Goal: Transaction & Acquisition: Book appointment/travel/reservation

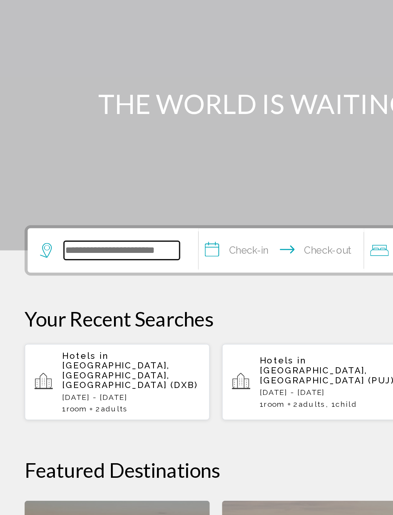
click at [102, 225] on input "Search widget" at bounding box center [76, 231] width 72 height 12
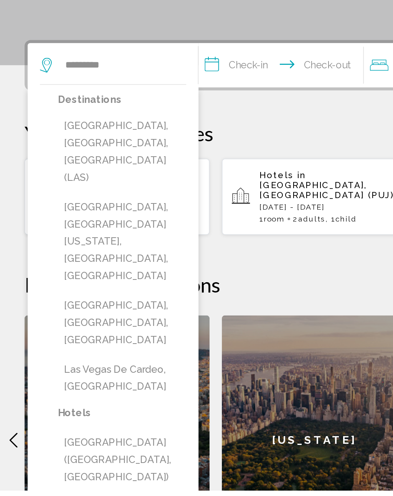
click at [96, 261] on button "[GEOGRAPHIC_DATA], [GEOGRAPHIC_DATA], [GEOGRAPHIC_DATA] (LAS)" at bounding box center [76, 284] width 80 height 47
type input "**********"
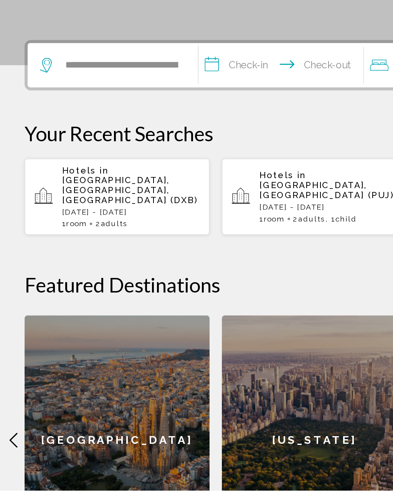
click at [164, 217] on input "**********" at bounding box center [177, 232] width 106 height 30
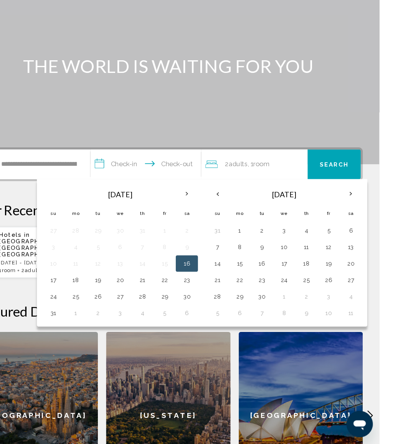
scroll to position [64, 0]
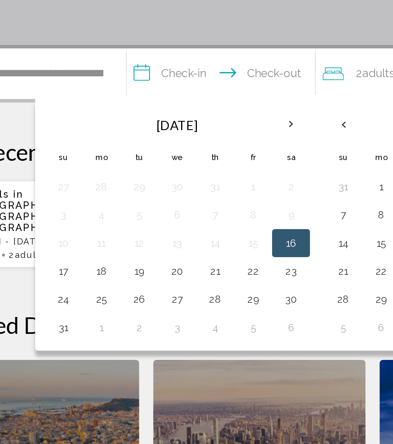
click at [166, 285] on button "28" at bounding box center [172, 290] width 12 height 11
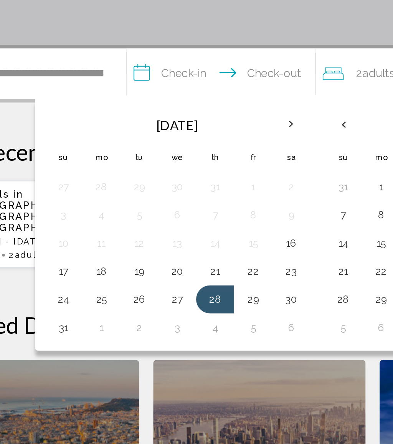
click at [104, 300] on button "1" at bounding box center [110, 305] width 12 height 11
type input "**********"
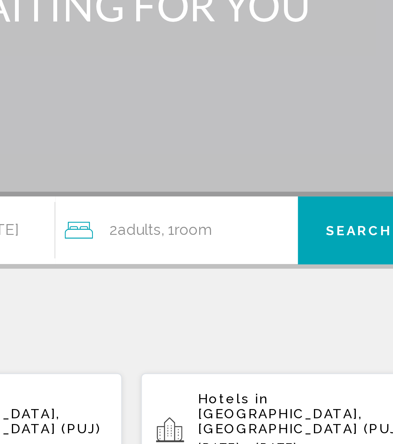
click at [338, 164] on span "Search" at bounding box center [351, 167] width 27 height 6
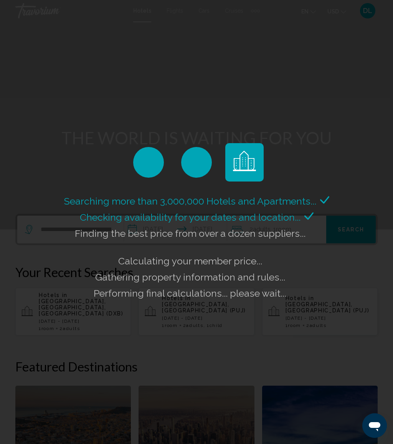
scroll to position [2, 0]
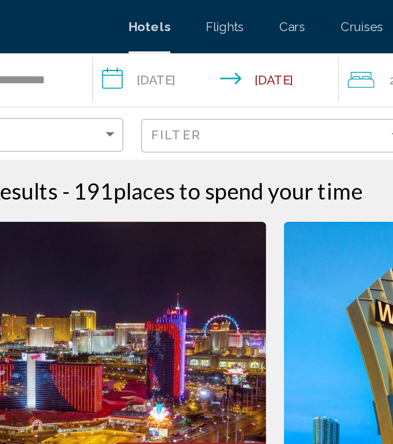
click at [118, 33] on input "**********" at bounding box center [172, 35] width 109 height 25
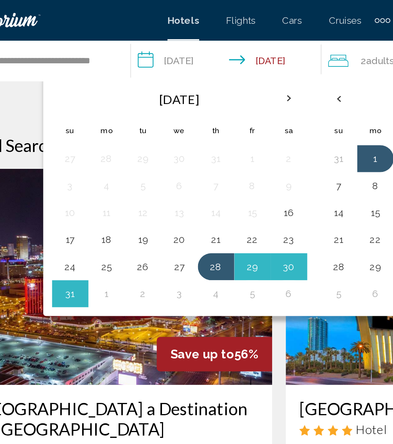
click at [113, 166] on button "2" at bounding box center [119, 167] width 12 height 11
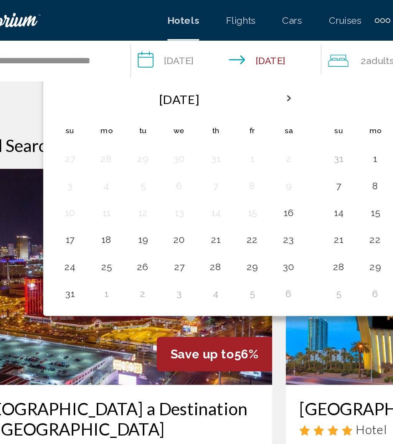
click at [176, 168] on button "5" at bounding box center [182, 167] width 12 height 11
type input "**********"
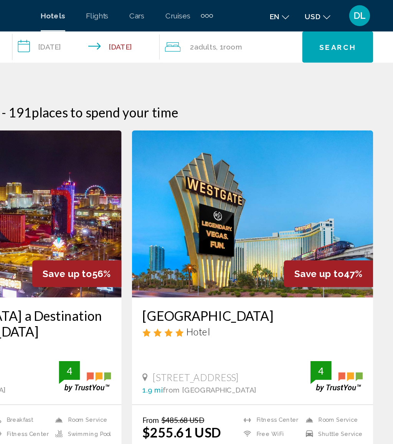
click at [326, 28] on button "Search" at bounding box center [352, 34] width 52 height 23
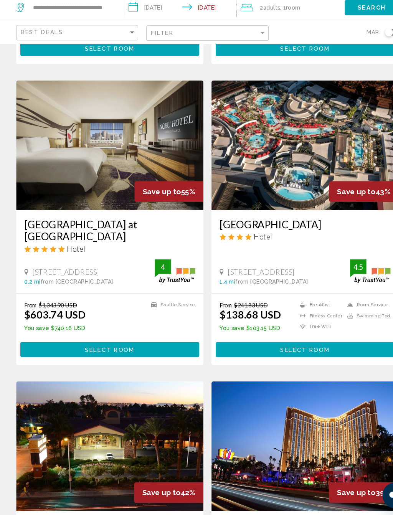
scroll to position [1129, 0]
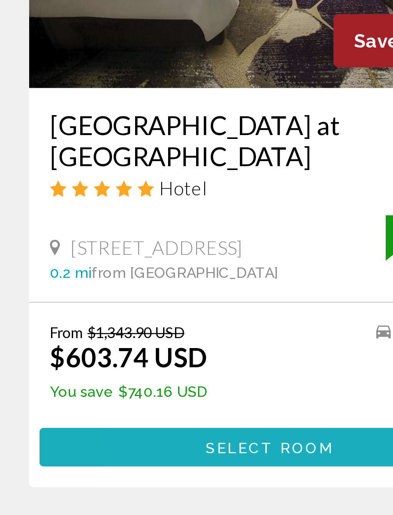
click at [94, 354] on span "Select Room" at bounding box center [103, 357] width 47 height 6
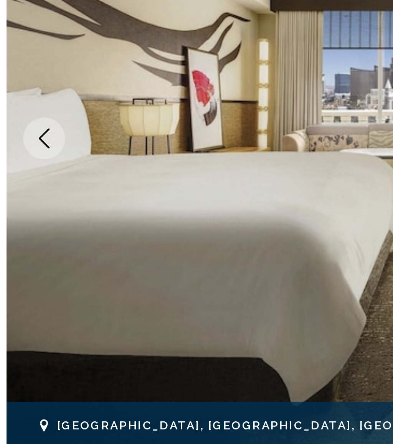
scroll to position [30, 0]
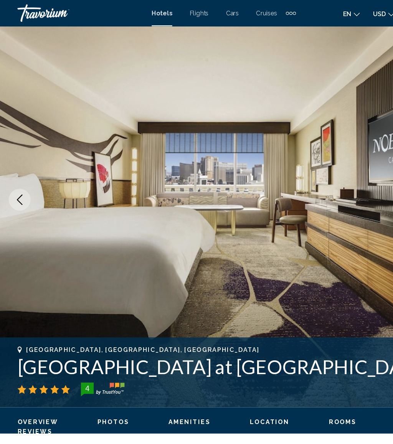
click at [12, 173] on button "Previous image" at bounding box center [17, 175] width 19 height 19
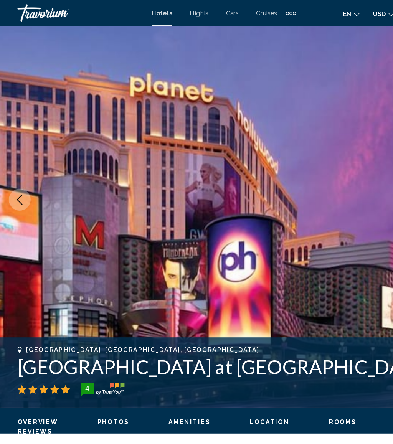
click at [23, 171] on button "Previous image" at bounding box center [17, 175] width 19 height 19
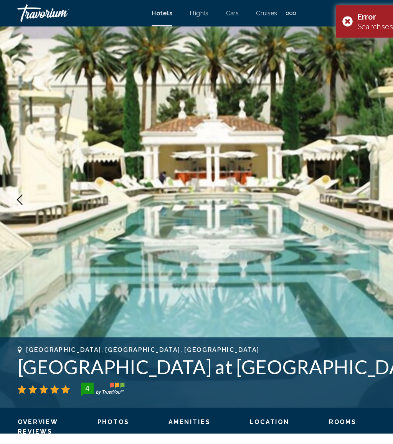
click at [18, 168] on button "Previous image" at bounding box center [17, 175] width 19 height 19
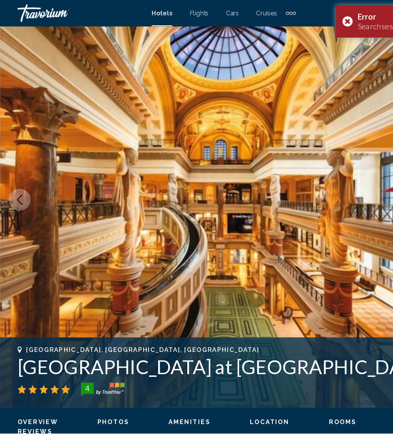
click at [13, 177] on icon "Previous image" at bounding box center [17, 175] width 9 height 9
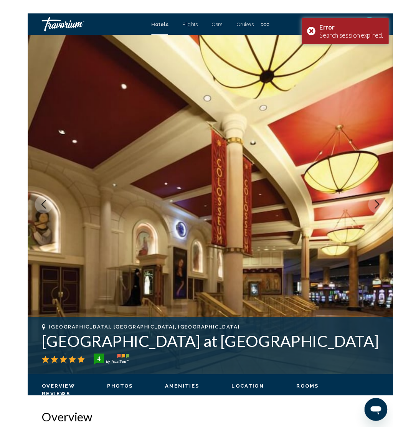
scroll to position [8, 0]
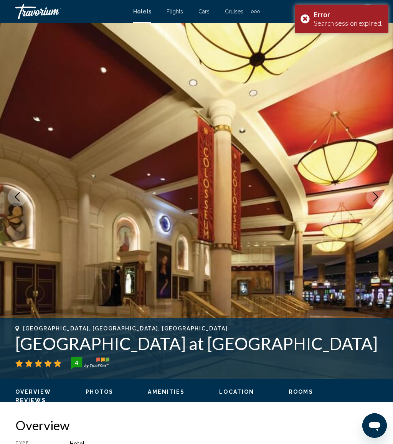
click at [377, 194] on icon "Next image" at bounding box center [375, 196] width 9 height 9
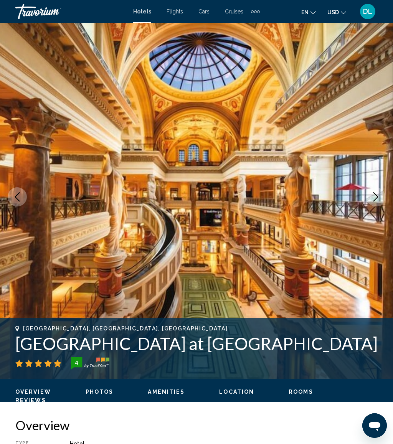
click at [17, 189] on button "Previous image" at bounding box center [17, 196] width 19 height 19
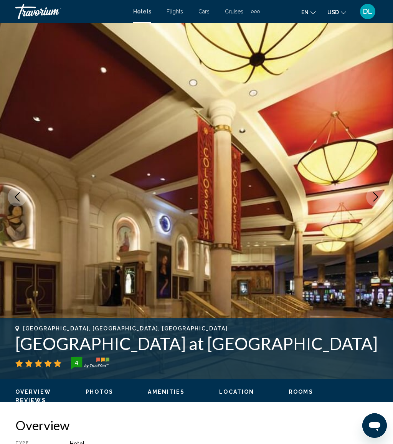
click at [22, 198] on button "Previous image" at bounding box center [17, 196] width 19 height 19
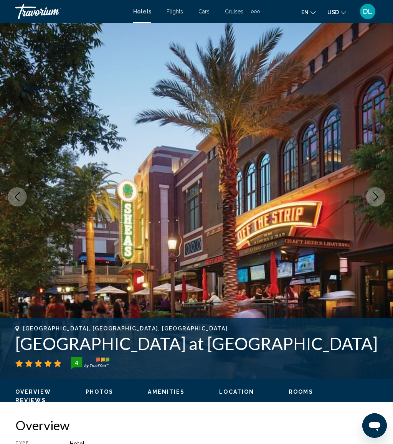
click at [18, 204] on button "Previous image" at bounding box center [17, 196] width 19 height 19
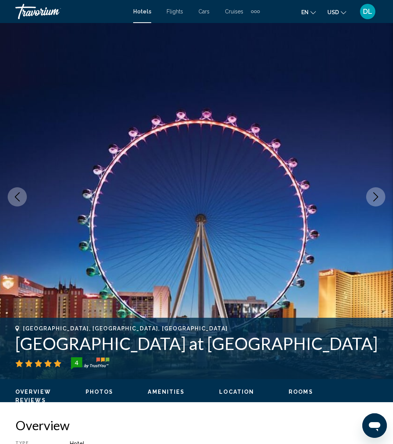
click at [22, 193] on icon "Previous image" at bounding box center [17, 196] width 9 height 9
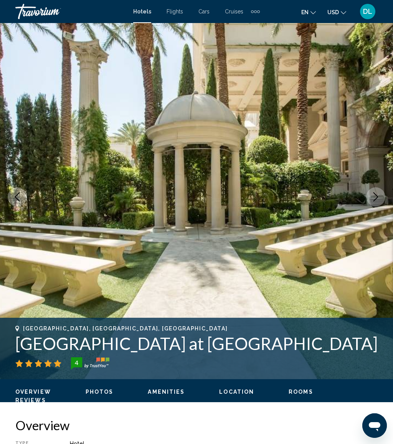
click at [23, 196] on button "Previous image" at bounding box center [17, 196] width 19 height 19
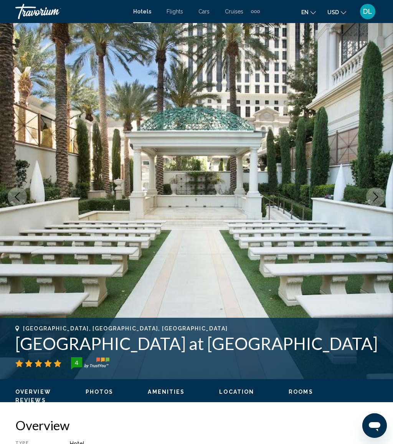
click at [16, 201] on icon "Previous image" at bounding box center [17, 196] width 9 height 9
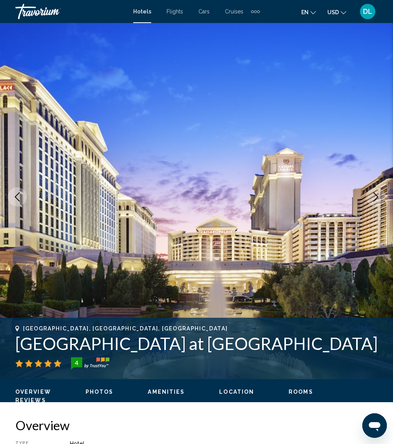
click at [20, 204] on button "Previous image" at bounding box center [17, 196] width 19 height 19
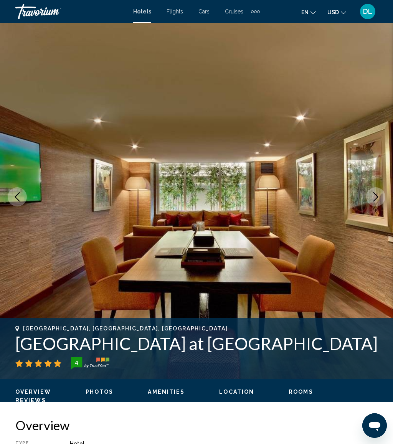
click at [20, 194] on icon "Previous image" at bounding box center [17, 196] width 9 height 9
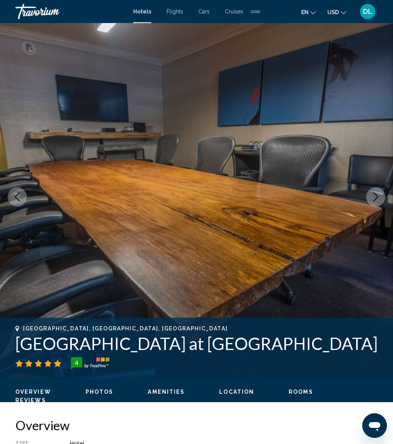
click at [25, 192] on button "Previous image" at bounding box center [17, 196] width 19 height 19
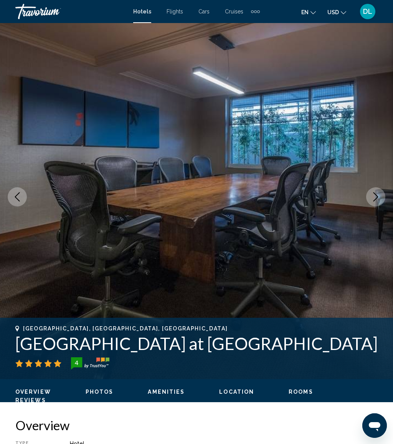
click at [24, 200] on button "Previous image" at bounding box center [17, 196] width 19 height 19
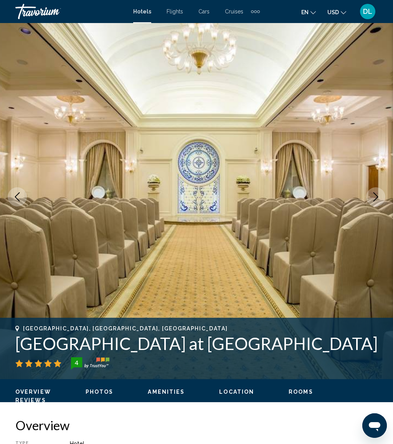
click at [21, 201] on icon "Previous image" at bounding box center [17, 196] width 9 height 9
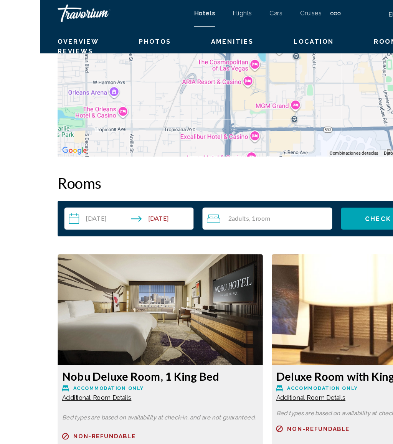
scroll to position [1091, 0]
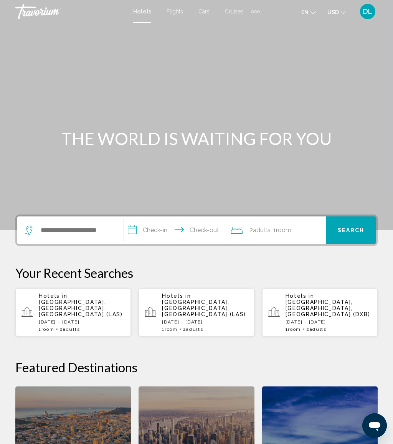
click at [103, 305] on p "Hotels in [GEOGRAPHIC_DATA], [GEOGRAPHIC_DATA], [GEOGRAPHIC_DATA] (LAS)" at bounding box center [82, 305] width 86 height 25
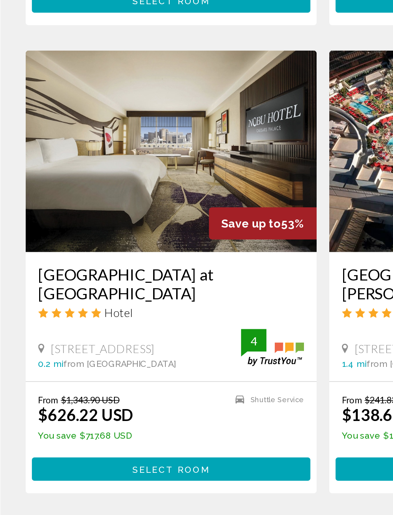
scroll to position [1018, 0]
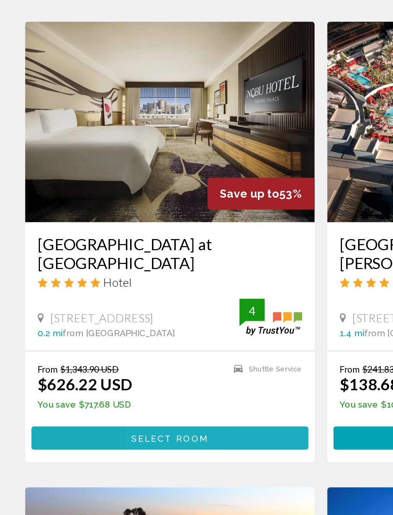
click at [119, 444] on button "Select Room" at bounding box center [104, 468] width 170 height 14
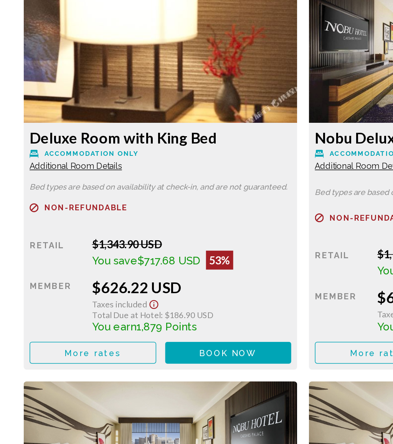
scroll to position [1184, 0]
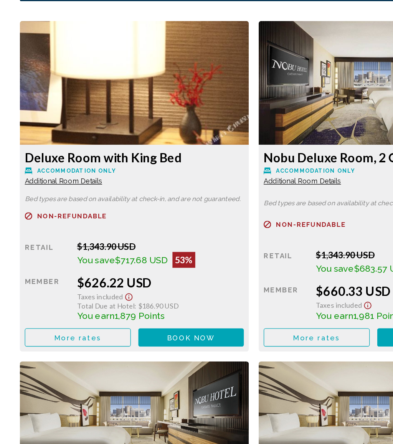
click at [164, 359] on span "Book now" at bounding box center [147, 362] width 37 height 6
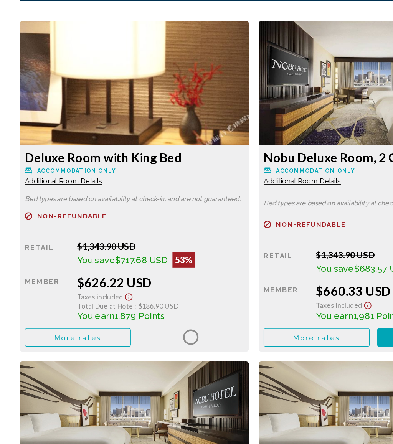
scroll to position [1204, 0]
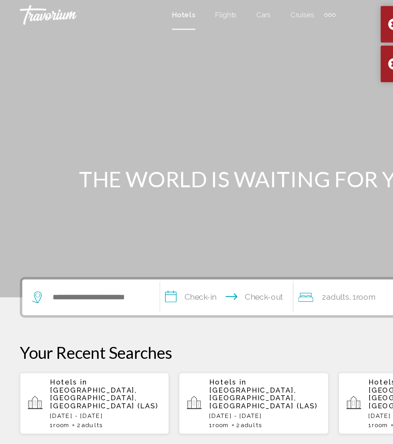
click at [95, 307] on span "[GEOGRAPHIC_DATA], [GEOGRAPHIC_DATA], [GEOGRAPHIC_DATA] (LAS)" at bounding box center [81, 308] width 84 height 18
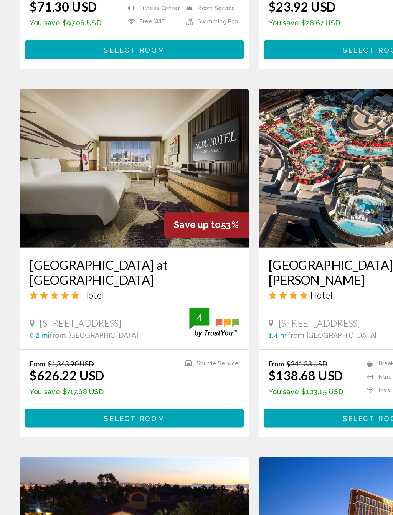
scroll to position [1052, 0]
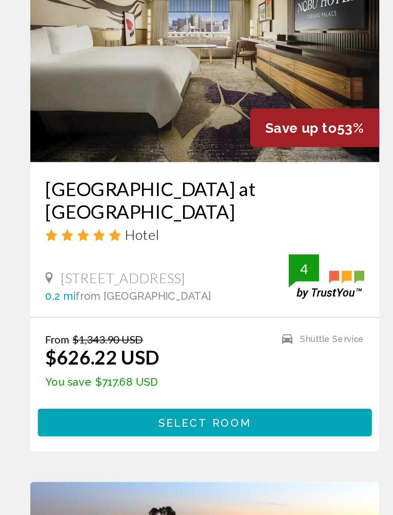
click at [112, 431] on span "Select Room" at bounding box center [103, 434] width 47 height 6
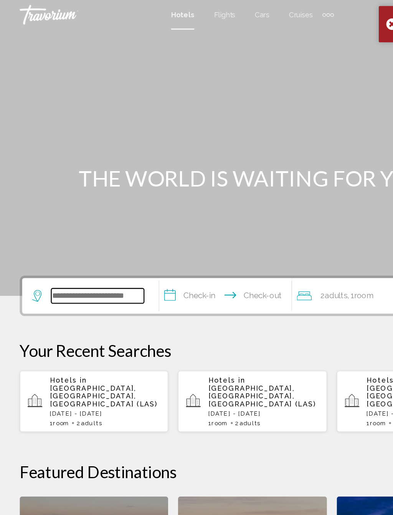
click at [84, 225] on input "Search widget" at bounding box center [76, 231] width 72 height 12
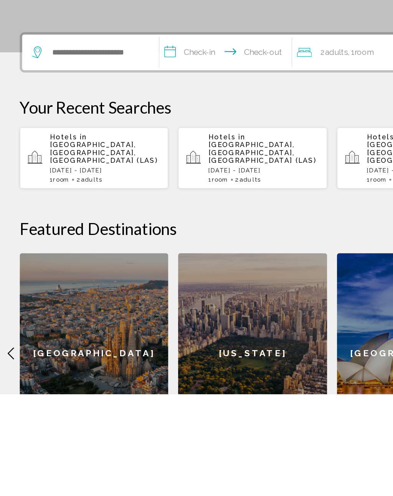
click at [103, 293] on p "Hotels in [GEOGRAPHIC_DATA], [GEOGRAPHIC_DATA], [GEOGRAPHIC_DATA] (LAS)" at bounding box center [82, 305] width 86 height 25
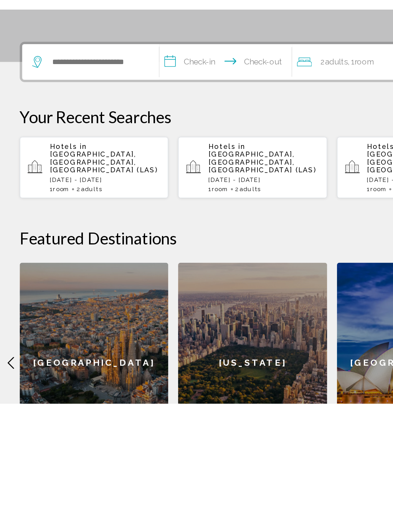
scroll to position [94, 0]
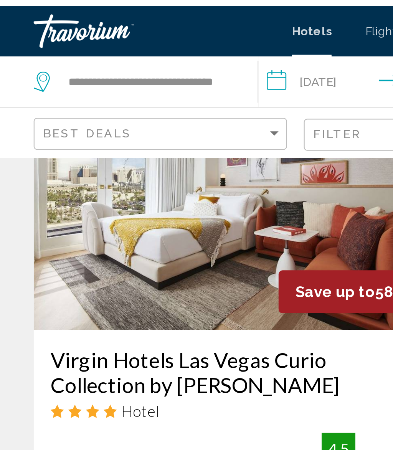
scroll to position [899, 0]
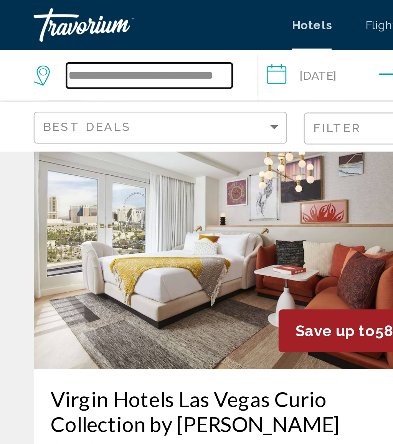
click at [106, 34] on input "**********" at bounding box center [68, 35] width 76 height 12
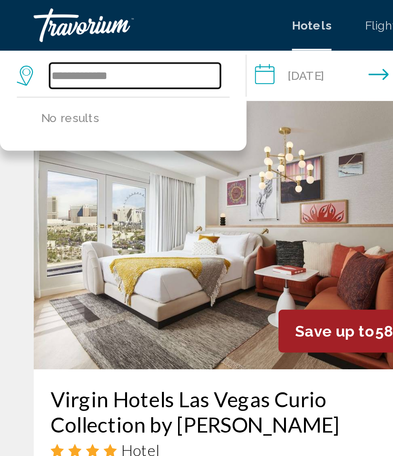
click at [68, 29] on input "**********" at bounding box center [62, 35] width 78 height 12
type input "*"
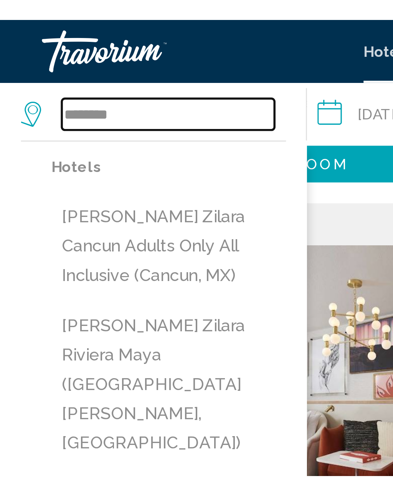
scroll to position [862, 0]
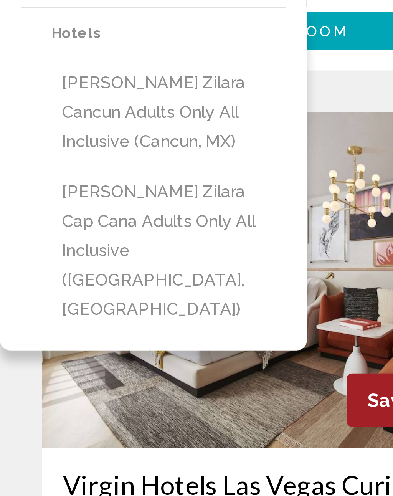
click at [91, 105] on button "[PERSON_NAME] Zilara Cap Cana Adults Only All Inclusive ([GEOGRAPHIC_DATA], [GE…" at bounding box center [62, 134] width 86 height 58
type input "**********"
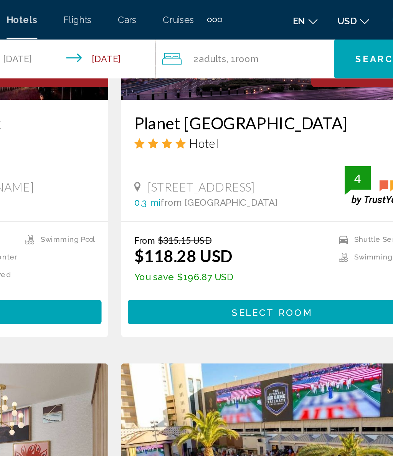
scroll to position [703, 0]
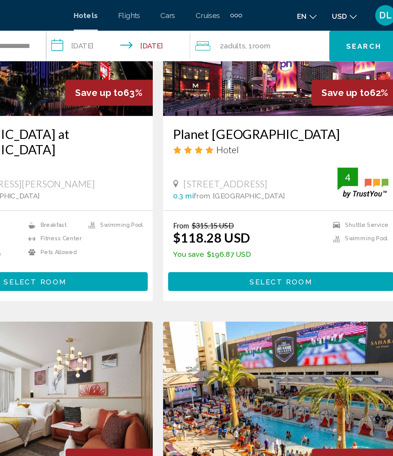
click at [338, 33] on span "Search" at bounding box center [351, 35] width 27 height 6
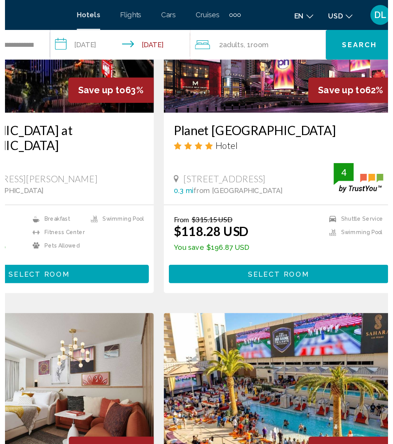
scroll to position [0, 0]
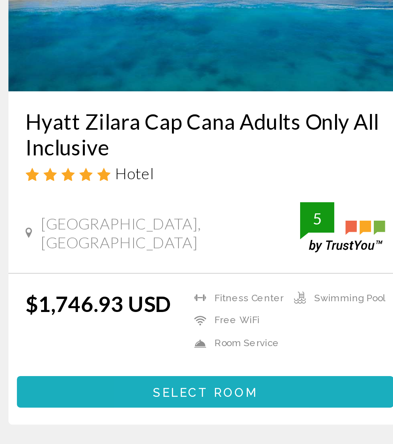
click at [113, 351] on span "Select Room" at bounding box center [103, 354] width 47 height 6
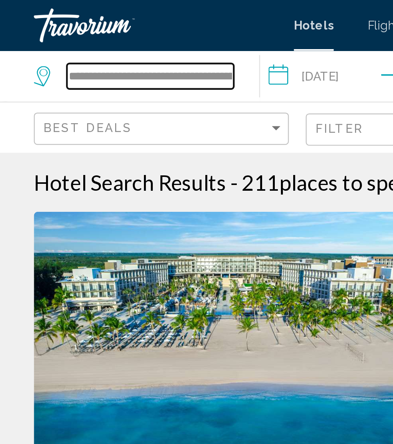
click at [104, 38] on input "**********" at bounding box center [68, 35] width 76 height 12
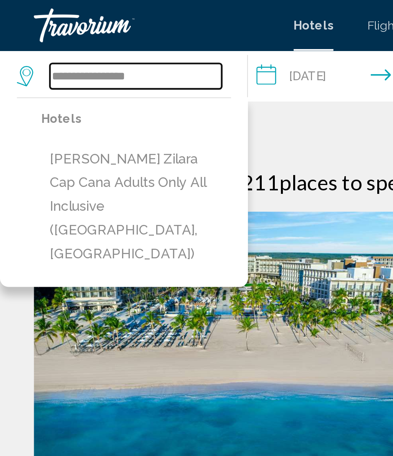
type input "**********"
click at [73, 38] on input "Search widget" at bounding box center [62, 35] width 78 height 12
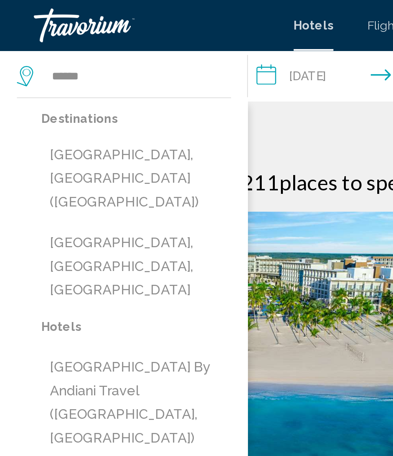
click at [82, 70] on button "[GEOGRAPHIC_DATA], [GEOGRAPHIC_DATA] ([GEOGRAPHIC_DATA])" at bounding box center [62, 81] width 86 height 36
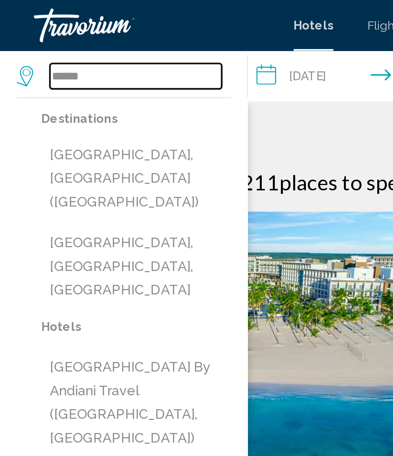
type input "**********"
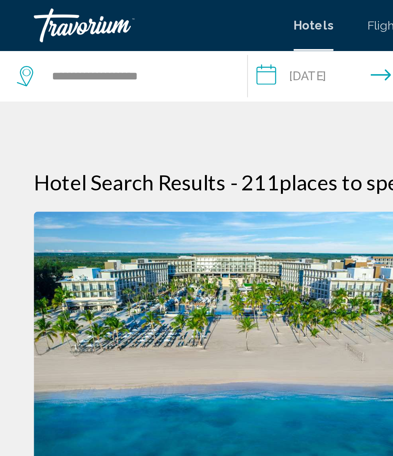
click at [141, 38] on input "**********" at bounding box center [169, 35] width 112 height 25
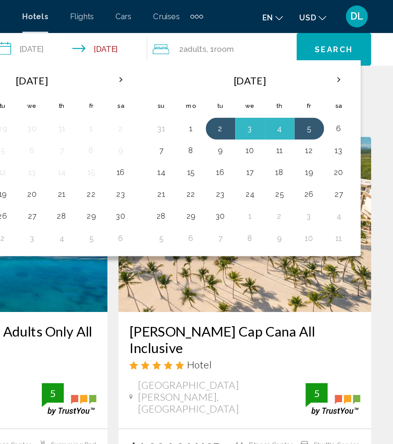
click at [245, 104] on button "8" at bounding box center [251, 105] width 12 height 11
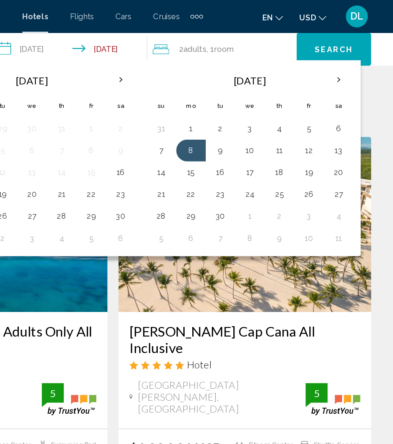
click at [349, 103] on button "13" at bounding box center [355, 105] width 12 height 11
type input "**********"
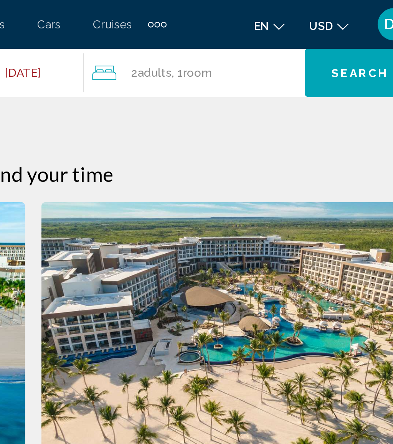
click at [225, 36] on div "2 Adult Adults , 1 Room rooms" at bounding box center [275, 34] width 101 height 11
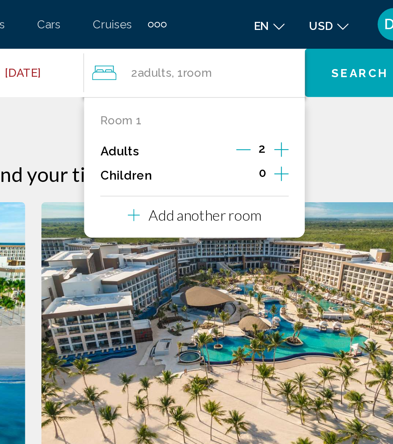
click at [311, 79] on icon "Increment children" at bounding box center [314, 82] width 7 height 9
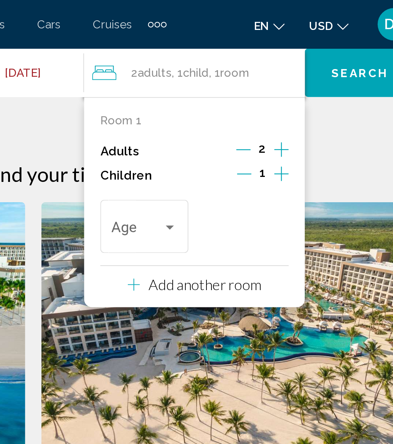
click at [311, 79] on icon "Increment children" at bounding box center [314, 82] width 7 height 9
click at [306, 105] on div "Travelers: 2 adults, 2 children" at bounding box center [309, 108] width 7 height 6
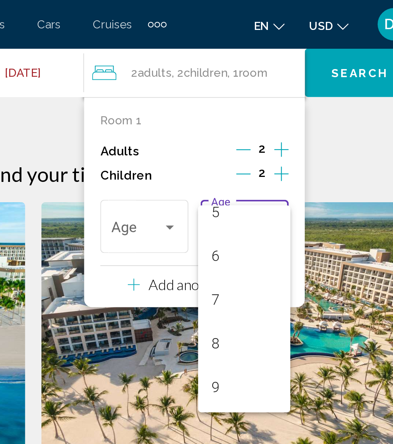
scroll to position [129, 0]
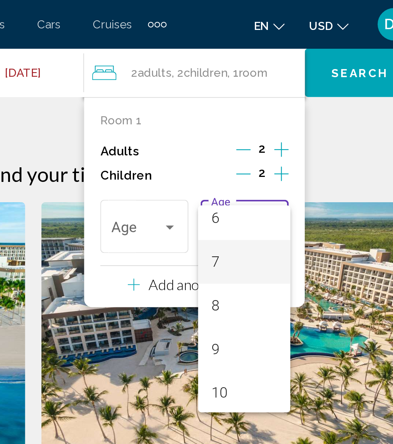
click at [281, 123] on span "7" at bounding box center [296, 124] width 31 height 21
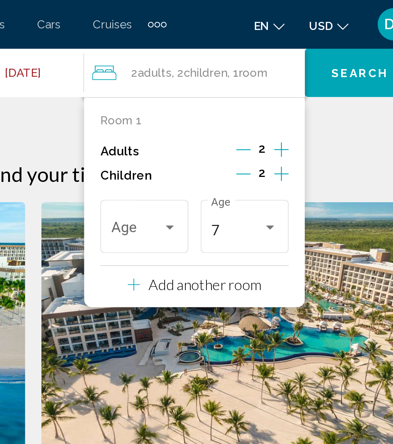
click at [258, 105] on div "Travelers: 2 adults, 2 children" at bounding box center [261, 108] width 7 height 6
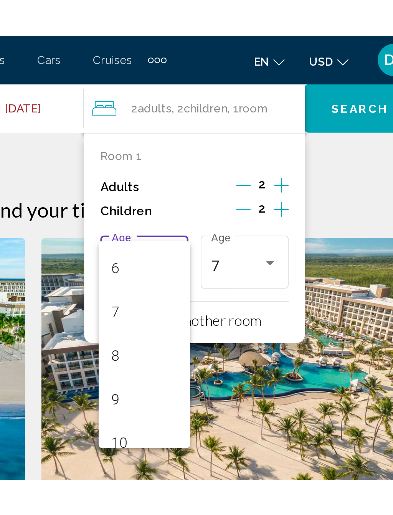
scroll to position [139, 0]
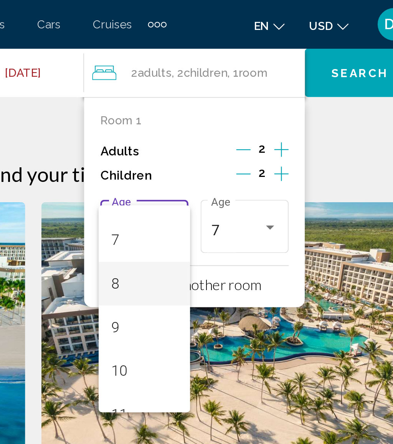
click at [234, 129] on span "8" at bounding box center [249, 134] width 31 height 21
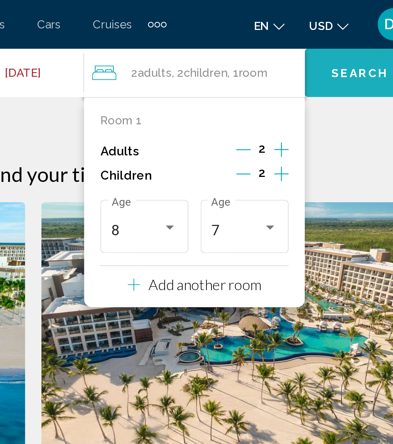
click at [338, 34] on span "Search" at bounding box center [351, 35] width 27 height 6
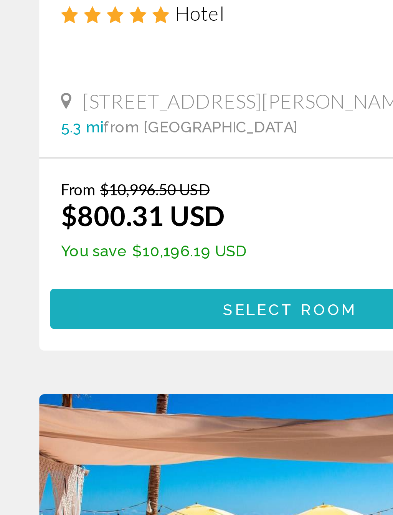
click at [91, 346] on span "Select Room" at bounding box center [103, 349] width 47 height 6
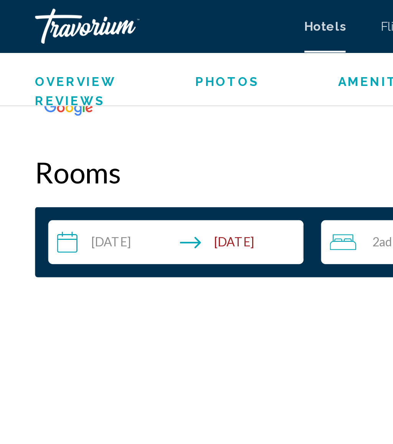
scroll to position [1153, 0]
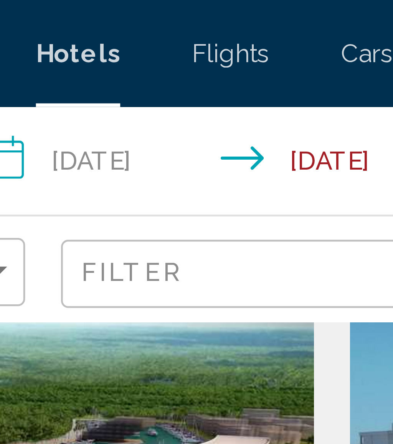
scroll to position [31, 0]
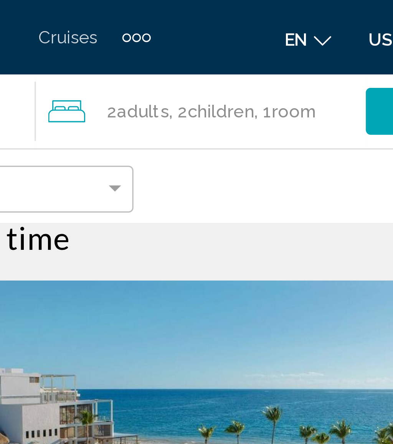
click at [298, 37] on span "Room" at bounding box center [305, 34] width 14 height 6
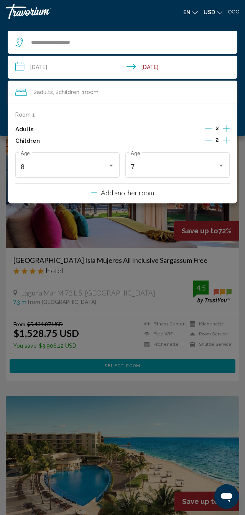
scroll to position [779, 0]
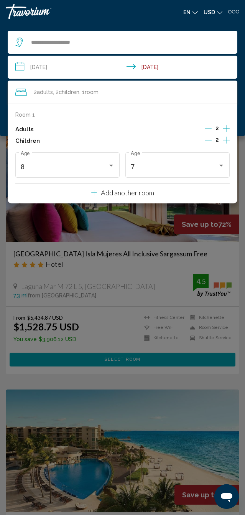
click at [129, 368] on div "Main content" at bounding box center [122, 257] width 245 height 515
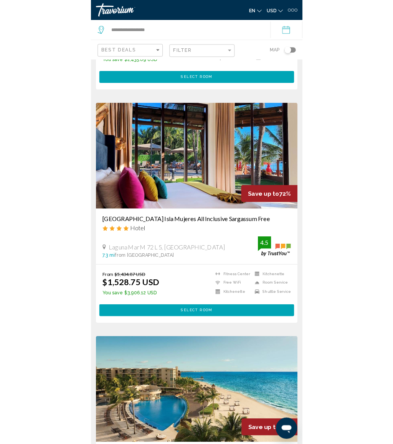
scroll to position [778, 0]
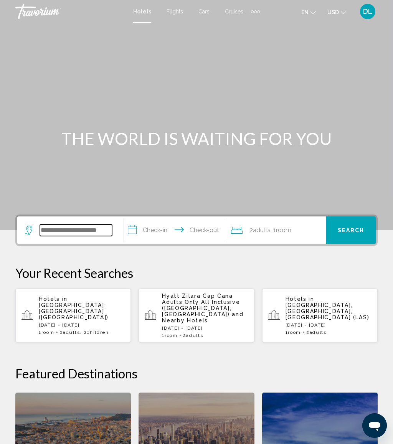
click at [98, 225] on input "Search widget" at bounding box center [76, 231] width 72 height 12
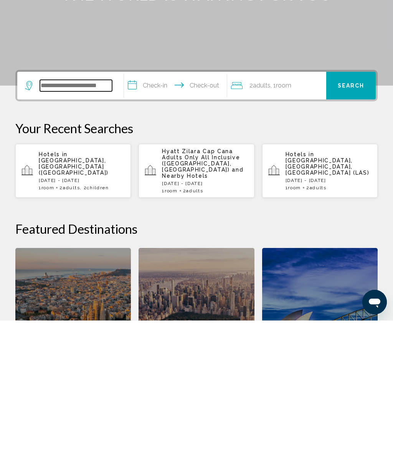
scroll to position [54, 0]
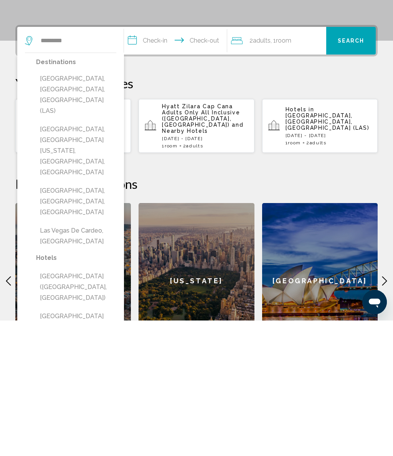
click at [98, 207] on button "[GEOGRAPHIC_DATA], [GEOGRAPHIC_DATA], [GEOGRAPHIC_DATA] (LAS)" at bounding box center [76, 230] width 80 height 47
type input "**********"
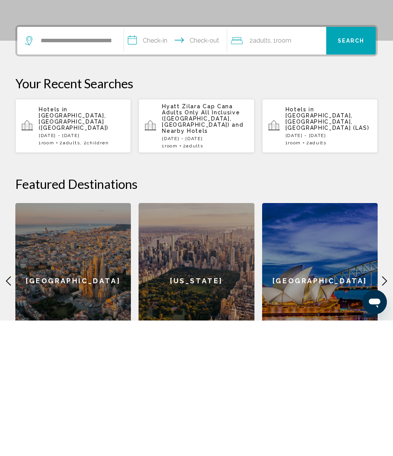
click at [173, 162] on input "**********" at bounding box center [177, 177] width 106 height 30
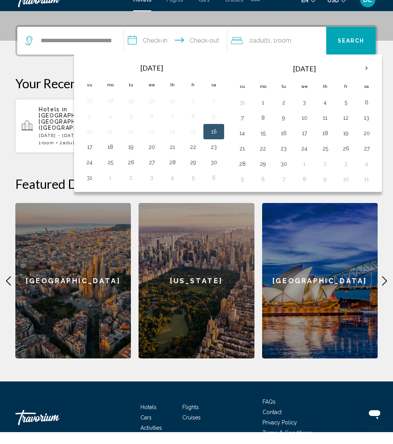
scroll to position [190, 0]
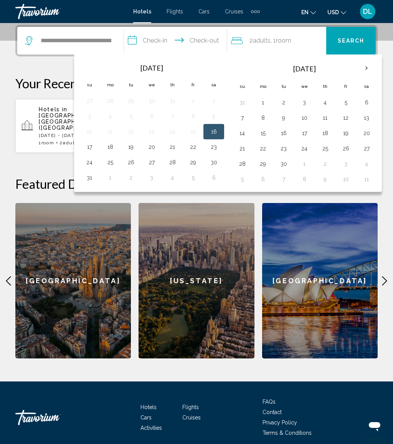
click at [374, 67] on th "Next month" at bounding box center [366, 68] width 21 height 17
click at [377, 69] on th "Next month" at bounding box center [366, 68] width 21 height 17
click at [377, 68] on th "Next month" at bounding box center [366, 68] width 21 height 17
click at [288, 163] on button "30" at bounding box center [284, 164] width 12 height 11
click at [311, 162] on button "31" at bounding box center [304, 164] width 12 height 11
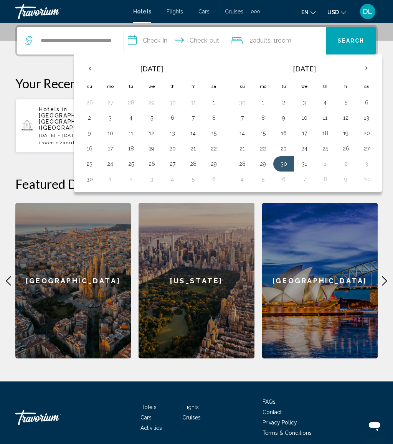
type input "**********"
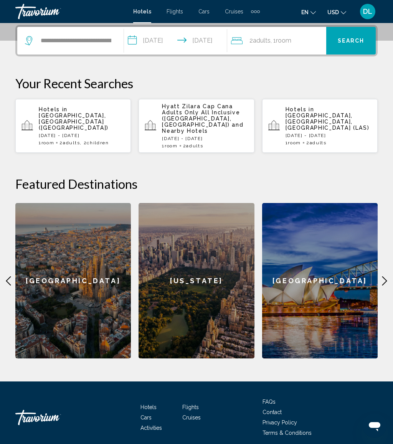
click at [350, 36] on button "Search" at bounding box center [351, 41] width 50 height 28
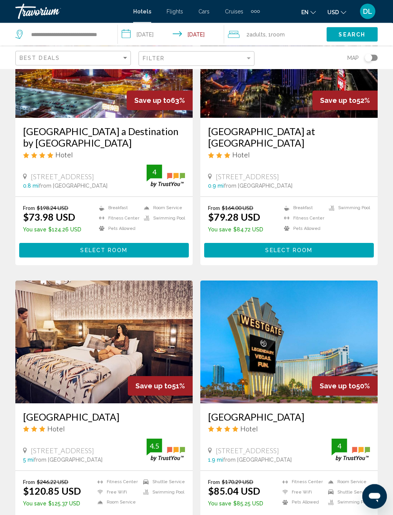
scroll to position [100, 0]
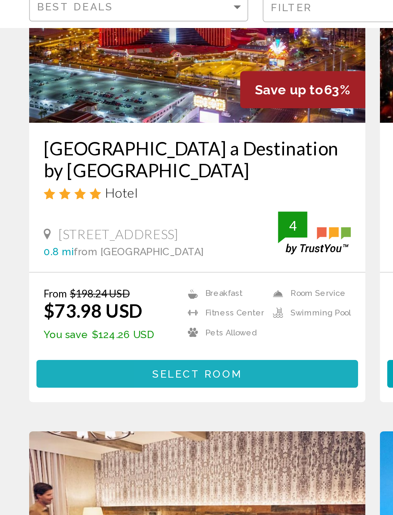
click at [148, 244] on button "Select Room" at bounding box center [104, 251] width 170 height 14
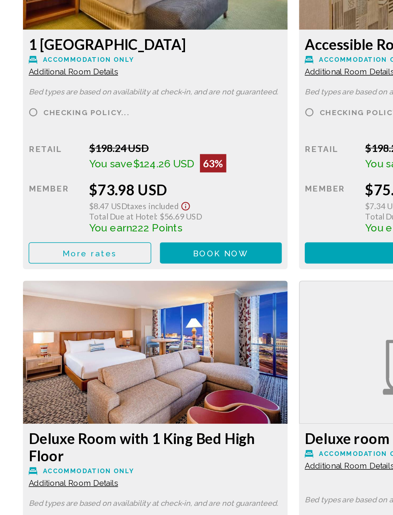
scroll to position [1252, 0]
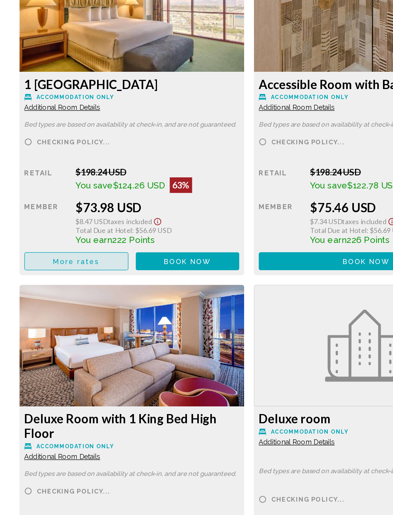
click at [83, 308] on button "More rates" at bounding box center [60, 315] width 82 height 14
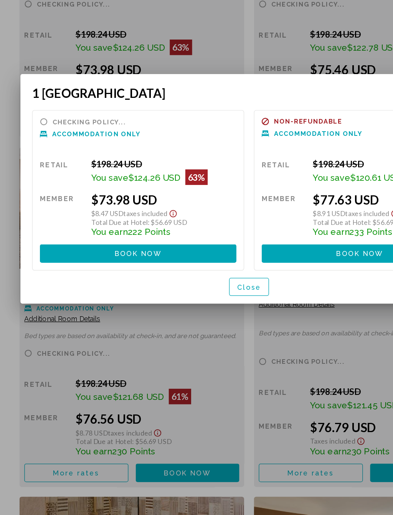
scroll to position [0, 0]
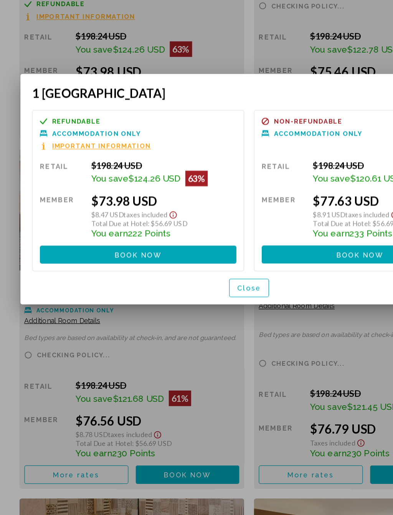
click at [209, 328] on button "Close" at bounding box center [196, 335] width 31 height 14
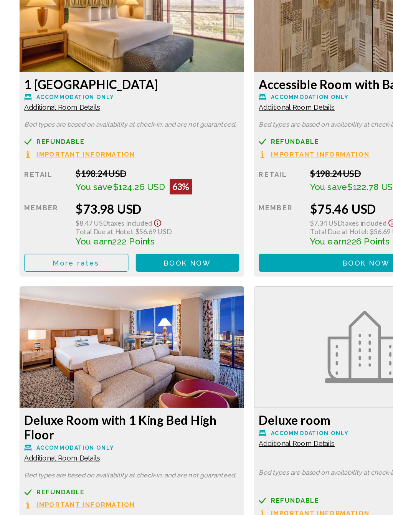
scroll to position [1253, 0]
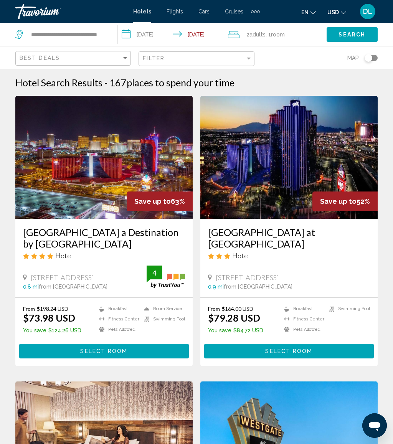
click at [321, 356] on button "Select Room" at bounding box center [289, 351] width 170 height 14
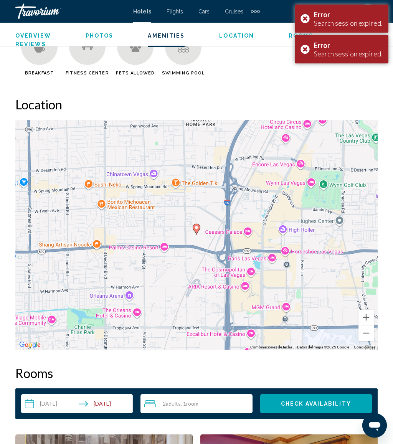
scroll to position [883, 0]
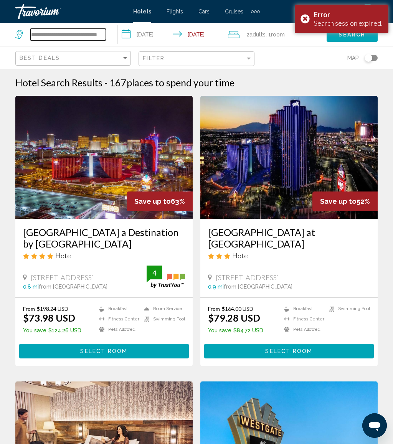
click at [105, 34] on input "**********" at bounding box center [68, 35] width 76 height 12
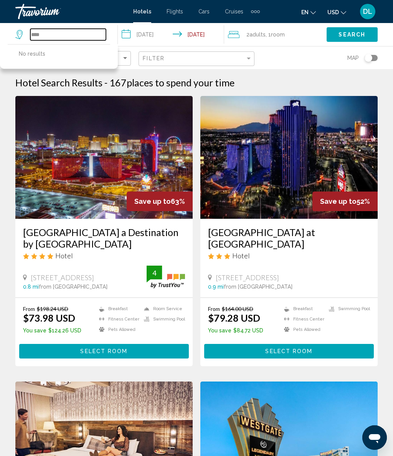
click at [76, 36] on input "****" at bounding box center [68, 35] width 76 height 12
type input "*"
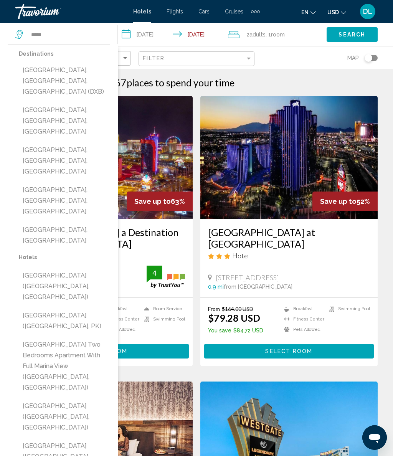
click at [77, 78] on button "[GEOGRAPHIC_DATA], [GEOGRAPHIC_DATA], [GEOGRAPHIC_DATA] (DXB)" at bounding box center [64, 81] width 91 height 36
type input "**********"
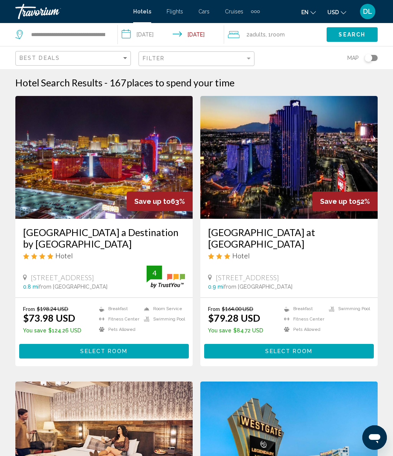
click at [149, 38] on input "**********" at bounding box center [172, 35] width 109 height 25
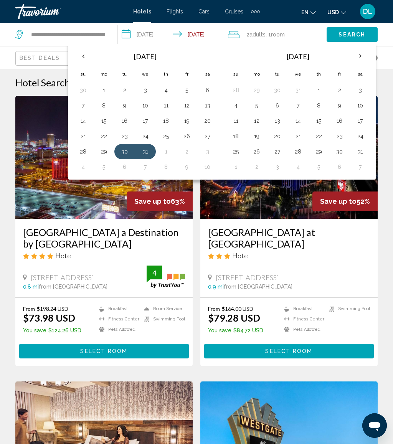
click at [84, 55] on th "Previous month" at bounding box center [83, 56] width 21 height 17
click at [122, 119] on button "11" at bounding box center [125, 121] width 12 height 11
click at [103, 134] on button "17" at bounding box center [104, 136] width 12 height 11
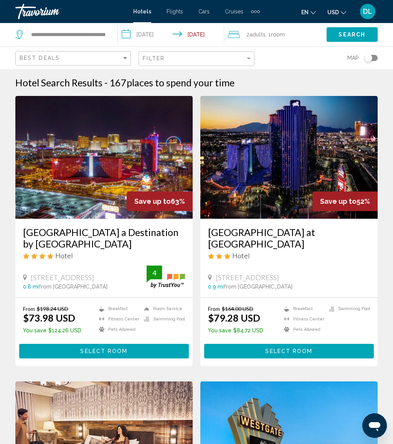
click at [363, 29] on button "Search" at bounding box center [352, 34] width 51 height 14
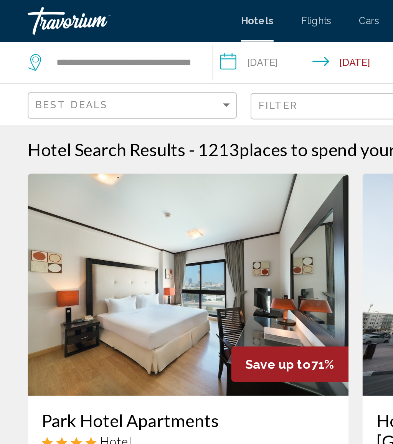
click at [156, 36] on input "**********" at bounding box center [172, 35] width 109 height 25
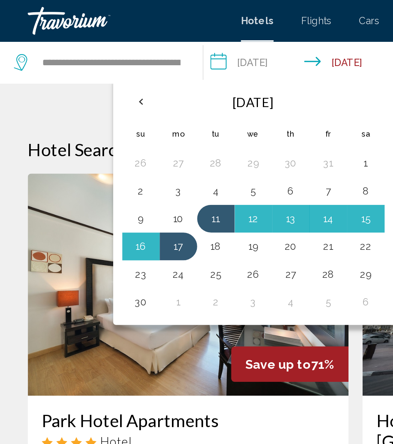
click at [79, 153] on button "23" at bounding box center [78, 151] width 12 height 11
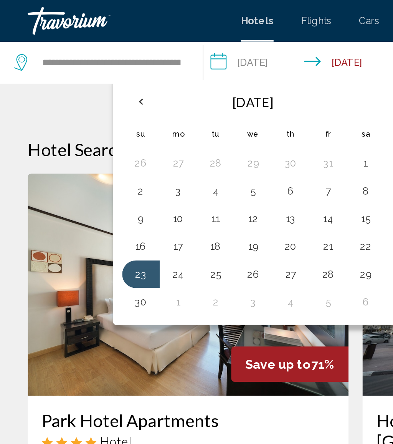
click at [80, 169] on button "30" at bounding box center [78, 167] width 12 height 11
type input "**********"
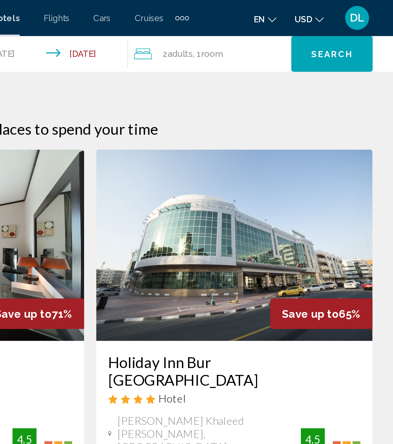
click at [326, 30] on button "Search" at bounding box center [352, 34] width 52 height 23
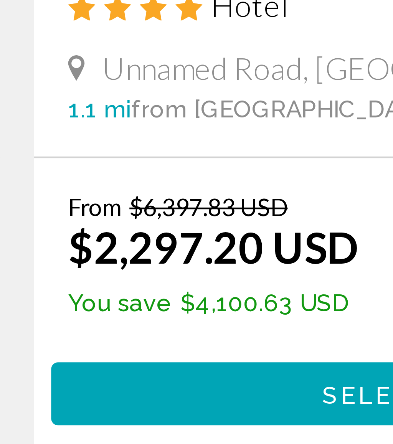
scroll to position [280, 0]
